Goal: Transaction & Acquisition: Purchase product/service

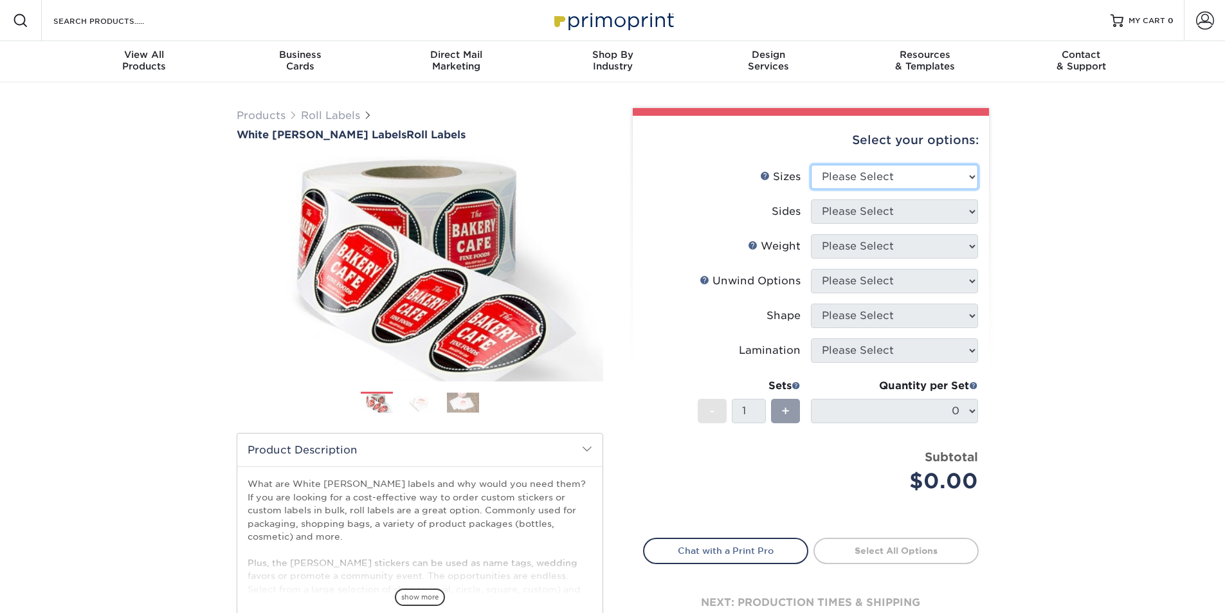
click at [907, 181] on select "Please Select 1" x 1" 1" x 2" 1" x 2.5" 1" x 3" 1.5" x 1.5" 1.5" x 2.5" 1.5" x …" at bounding box center [894, 177] width 167 height 24
select select "1.50x1.50"
click at [811, 165] on select "Please Select 1" x 1" 1" x 2" 1" x 2.5" 1" x 3" 1.5" x 1.5" 1.5" x 2.5" 1.5" x …" at bounding box center [894, 177] width 167 height 24
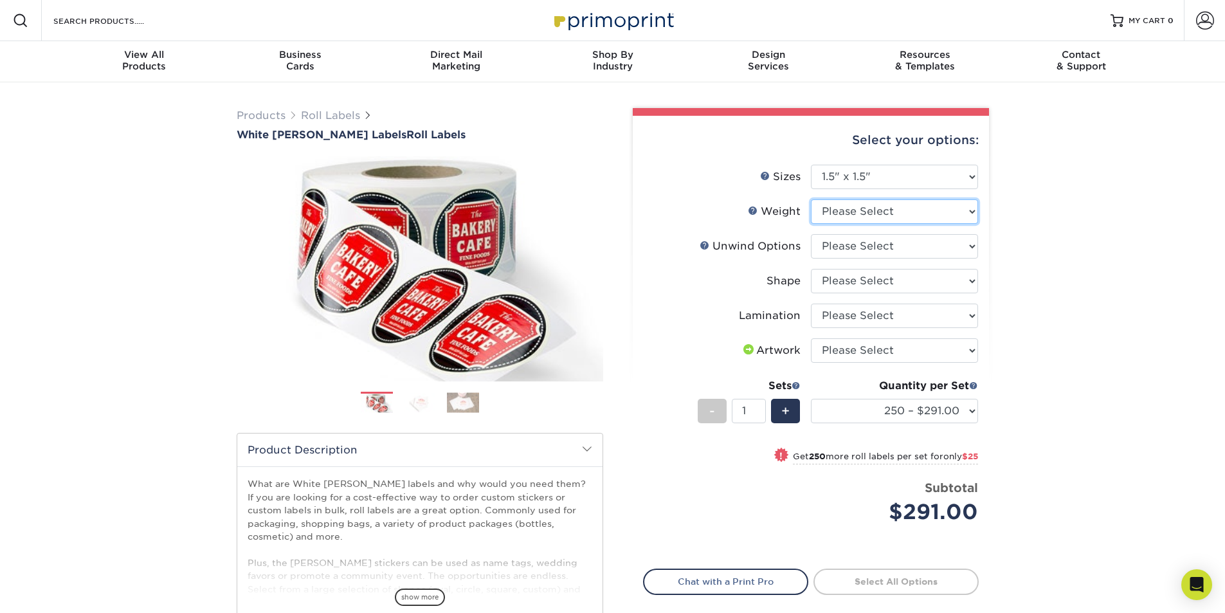
click at [896, 212] on select "Please Select WHBOPP" at bounding box center [894, 211] width 167 height 24
select select "WHBOPP"
click at [811, 199] on select "Please Select WHBOPP" at bounding box center [894, 211] width 167 height 24
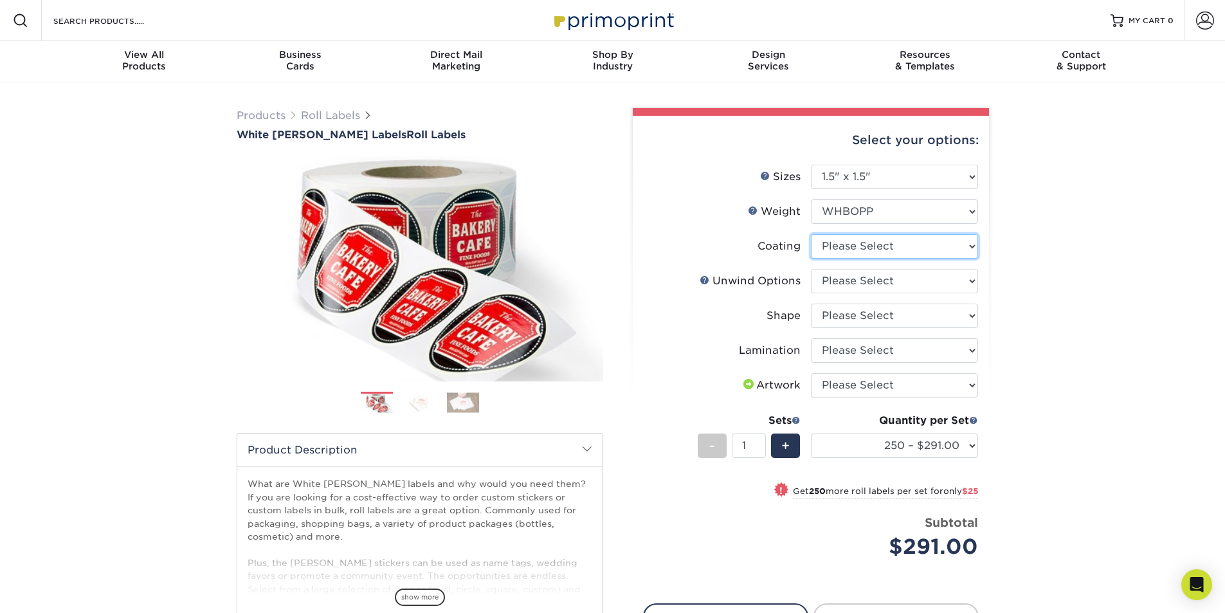
click at [902, 246] on select at bounding box center [894, 246] width 167 height 24
drag, startPoint x: 1075, startPoint y: 264, endPoint x: 1008, endPoint y: 262, distance: 66.9
click at [1075, 264] on div "Products Roll Labels White [PERSON_NAME] Labels Roll Labels Previous Next /" at bounding box center [612, 425] width 1225 height 687
click at [907, 250] on select at bounding box center [894, 246] width 167 height 24
click at [811, 234] on select at bounding box center [894, 246] width 167 height 24
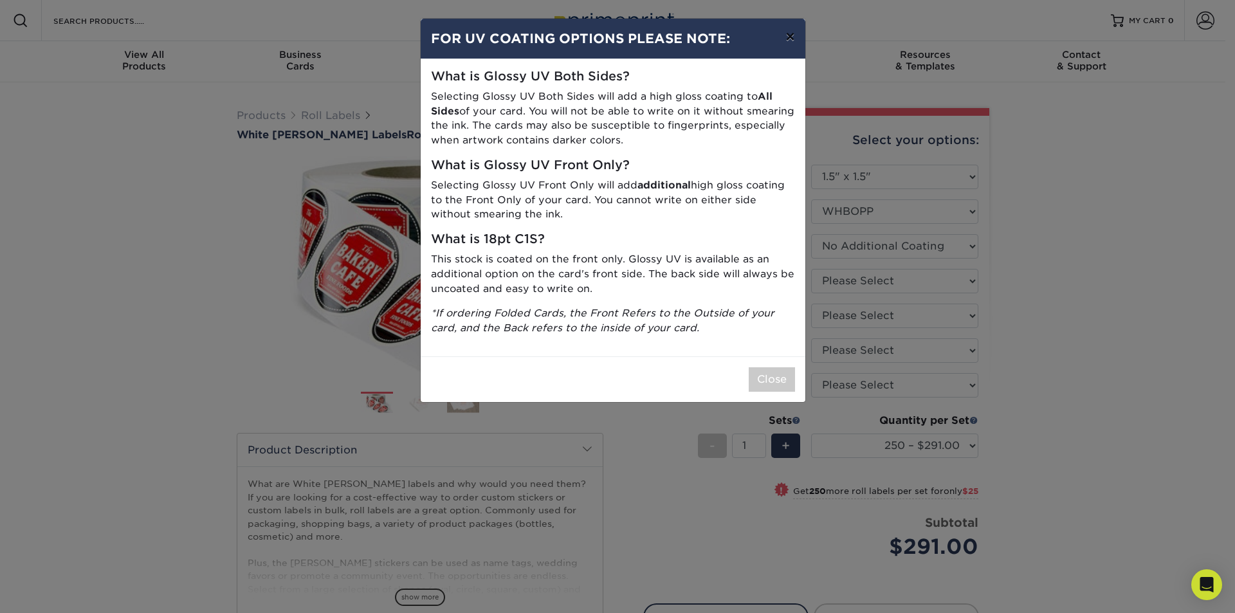
click at [787, 37] on button "×" at bounding box center [790, 37] width 30 height 36
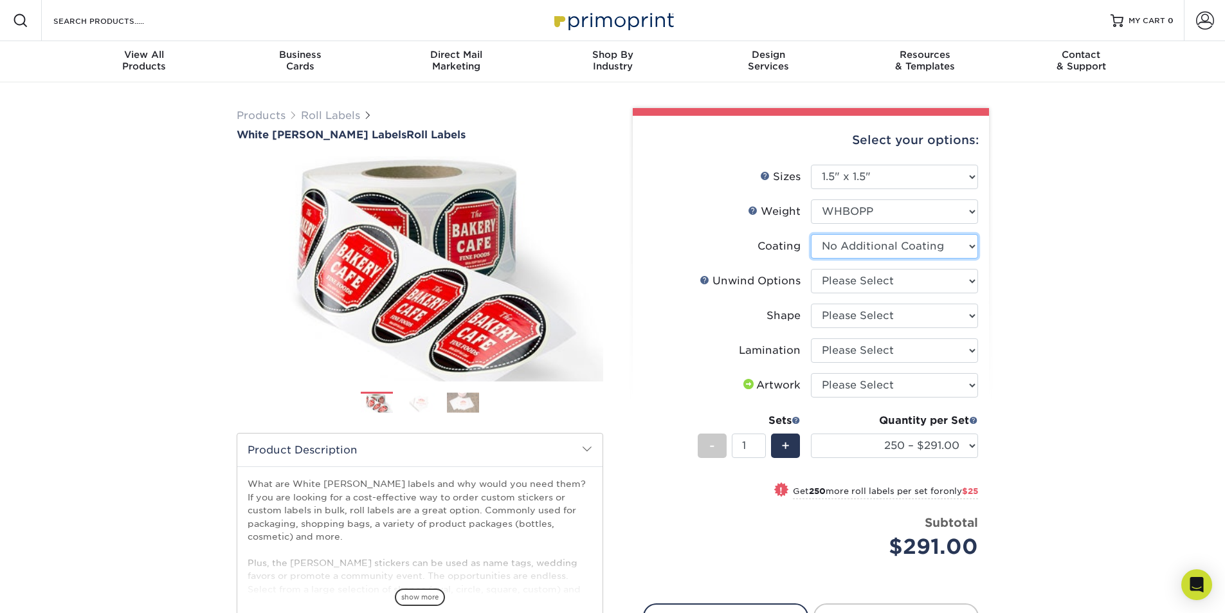
click at [900, 253] on select at bounding box center [894, 246] width 167 height 24
select select "-1"
click at [811, 234] on select at bounding box center [894, 246] width 167 height 24
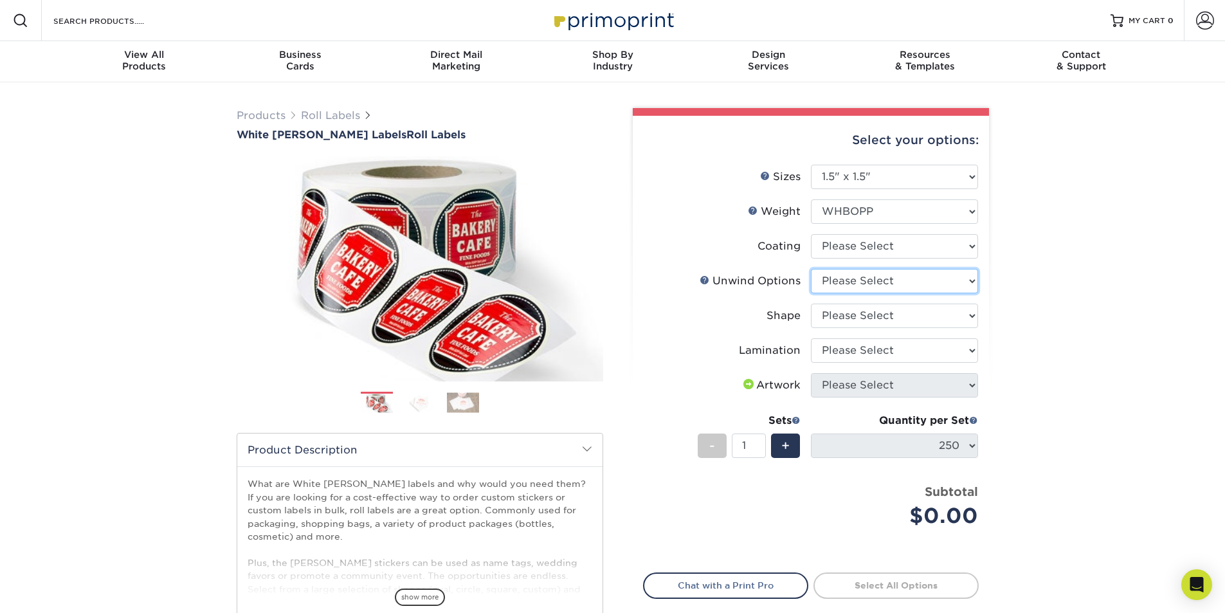
click at [891, 284] on select "Please Select Not Important Off Top (Direction #1) Off Bottom (Direction #2) Of…" at bounding box center [894, 281] width 167 height 24
select select "8b1a0725-314d-43f7-9ebe-309d4b43d313"
click at [811, 269] on select "Please Select Not Important Off Top (Direction #1) Off Bottom (Direction #2) Of…" at bounding box center [894, 281] width 167 height 24
click at [889, 316] on select "Please Select [GEOGRAPHIC_DATA]" at bounding box center [894, 316] width 167 height 24
select select "6a4bfab9-463a-4bf8-bd79-c91922877206"
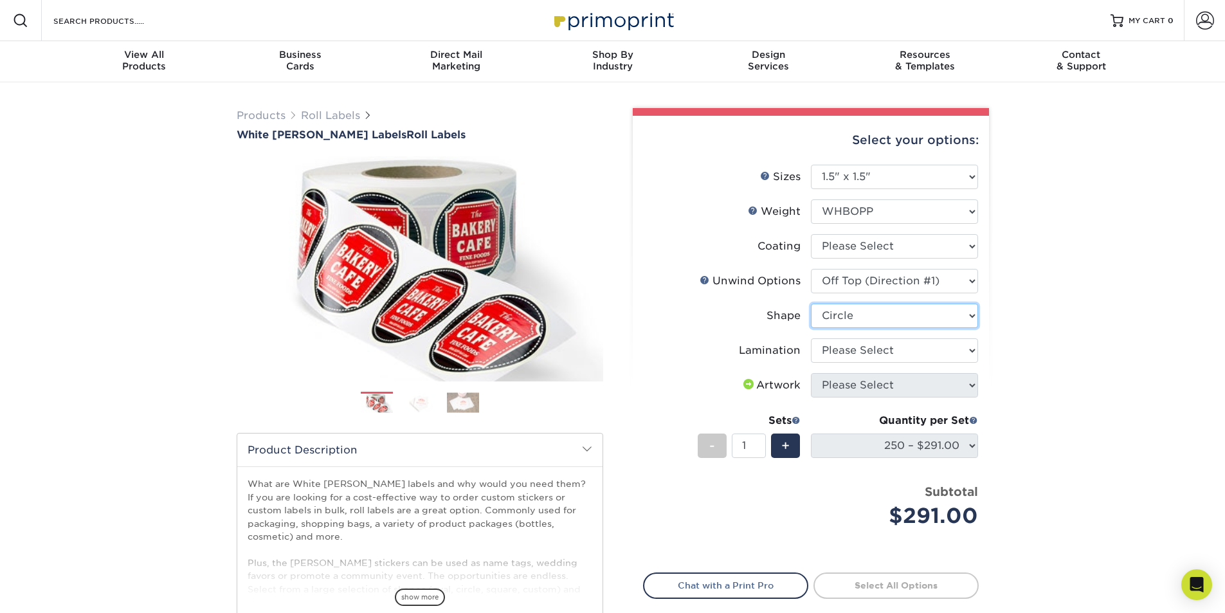
click at [811, 304] on select "Please Select [GEOGRAPHIC_DATA]" at bounding box center [894, 316] width 167 height 24
click at [895, 358] on select "Please Select No Lamination Silk" at bounding box center [894, 350] width 167 height 24
click at [1073, 361] on div "Products Roll Labels White [PERSON_NAME] Labels Roll Labels Previous Next /" at bounding box center [612, 425] width 1225 height 687
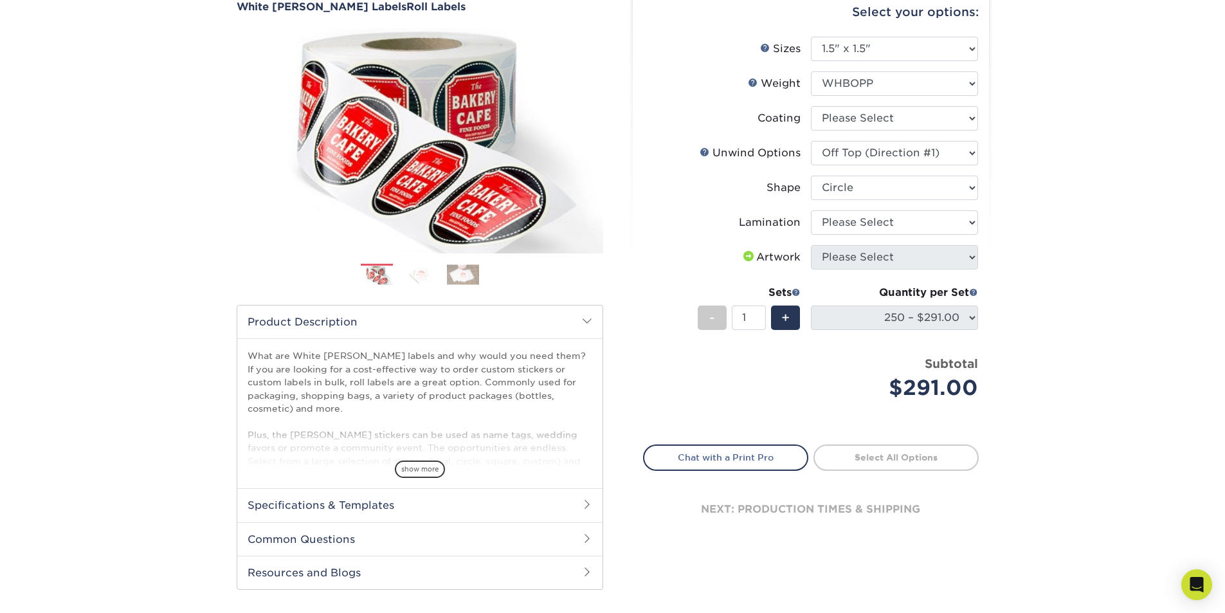
scroll to position [129, 0]
click at [788, 318] on span "+" at bounding box center [785, 316] width 8 height 19
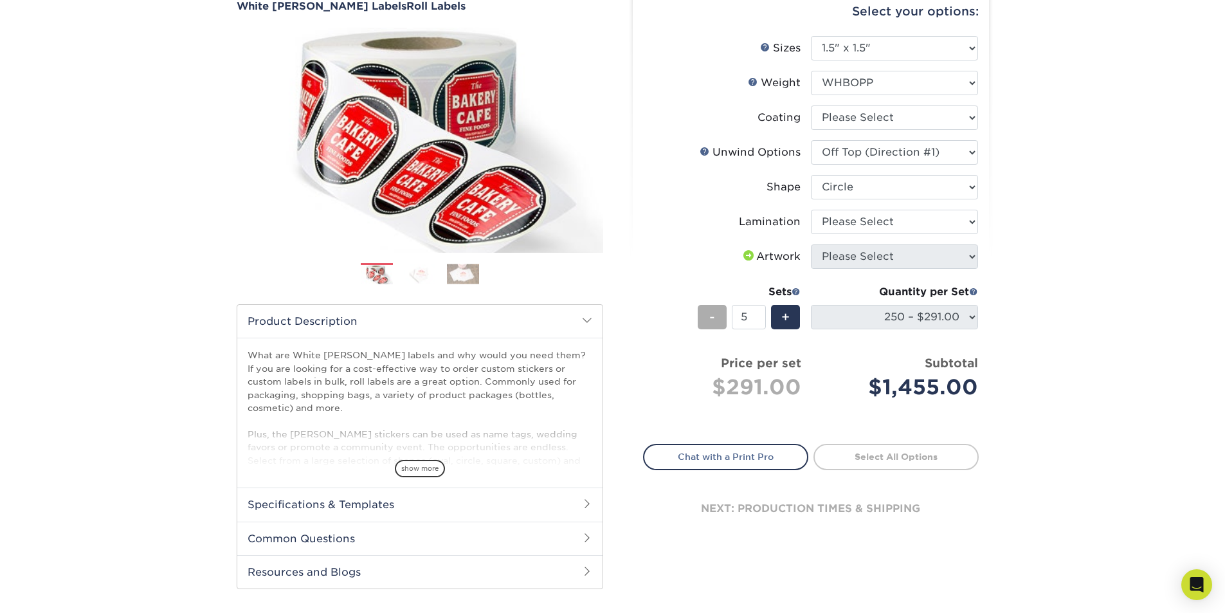
click at [704, 318] on div "-" at bounding box center [712, 317] width 29 height 24
type input "1"
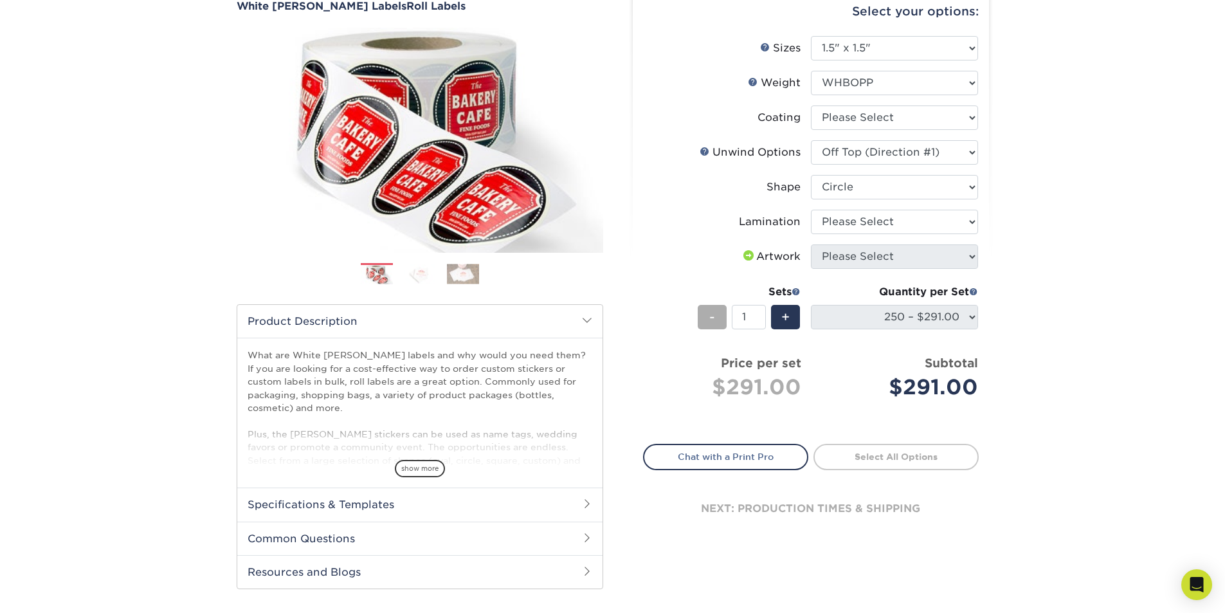
click at [704, 318] on div "-" at bounding box center [712, 317] width 29 height 24
